Goal: Information Seeking & Learning: Learn about a topic

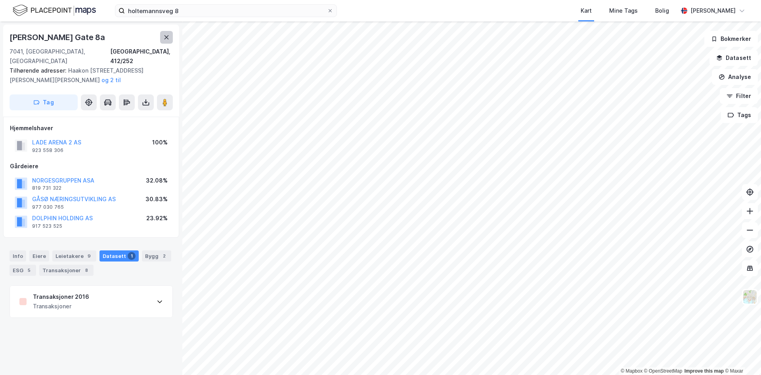
click at [168, 37] on icon at bounding box center [166, 37] width 6 height 6
